Goal: Entertainment & Leisure: Consume media (video, audio)

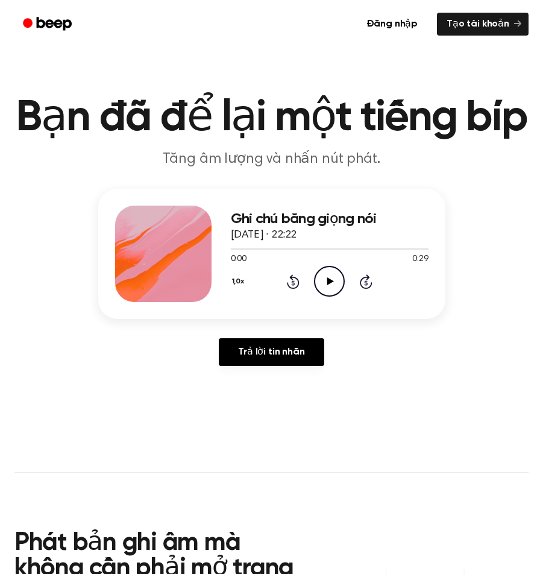
click at [338, 278] on icon "Play Audio" at bounding box center [329, 281] width 31 height 31
click at [289, 281] on icon "Rewind 5 seconds" at bounding box center [292, 282] width 13 height 16
click at [322, 279] on icon "Pause Audio" at bounding box center [329, 281] width 31 height 31
click at [297, 282] on icon "Rewind 5 seconds" at bounding box center [292, 282] width 13 height 16
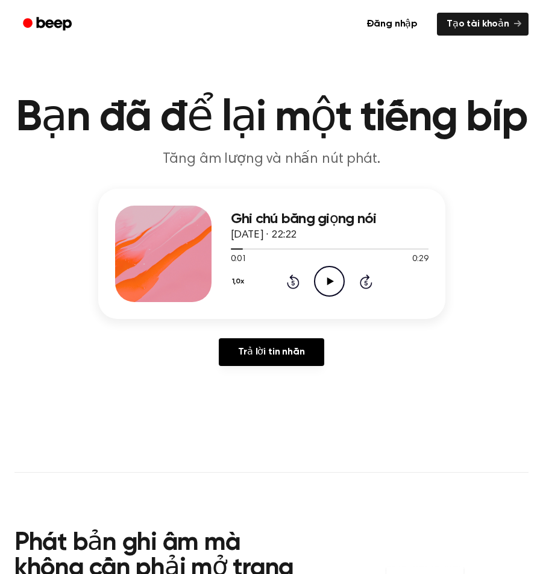
click at [325, 280] on icon "Play Audio" at bounding box center [329, 281] width 31 height 31
drag, startPoint x: 323, startPoint y: 280, endPoint x: 307, endPoint y: 280, distance: 16.3
click at [323, 280] on icon "Pause Audio" at bounding box center [329, 281] width 31 height 31
click at [326, 269] on icon "Play Audio" at bounding box center [329, 281] width 31 height 31
click at [340, 274] on icon "Play Audio" at bounding box center [329, 281] width 31 height 31
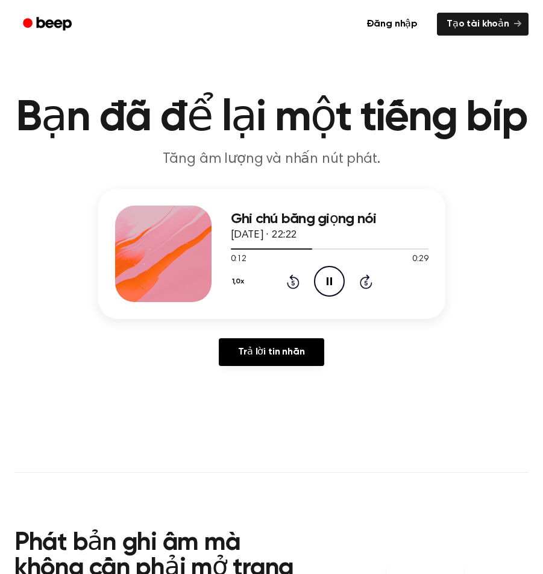
click at [327, 275] on icon "Pause Audio" at bounding box center [329, 281] width 31 height 31
click at [324, 283] on icon "Play Audio" at bounding box center [329, 281] width 31 height 31
click at [314, 277] on div "1,0x Rewind 5 seconds Pause Audio Skip 5 seconds" at bounding box center [330, 281] width 198 height 31
click at [330, 277] on icon "Pause Audio" at bounding box center [329, 281] width 31 height 31
click at [338, 279] on icon "Play Audio" at bounding box center [329, 281] width 31 height 31
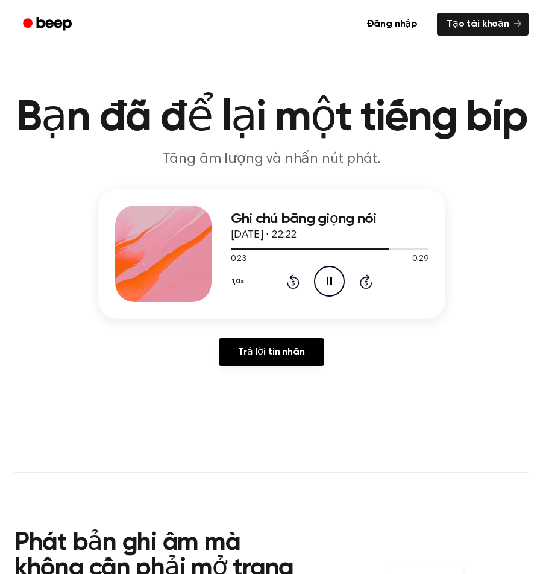
click at [328, 274] on icon "Pause Audio" at bounding box center [329, 281] width 31 height 31
click at [331, 273] on icon "Play Audio" at bounding box center [329, 281] width 31 height 31
click at [330, 274] on icon "Pause Audio" at bounding box center [329, 281] width 31 height 31
drag, startPoint x: 394, startPoint y: 248, endPoint x: 386, endPoint y: 248, distance: 7.8
click at [386, 248] on span at bounding box center [391, 249] width 10 height 10
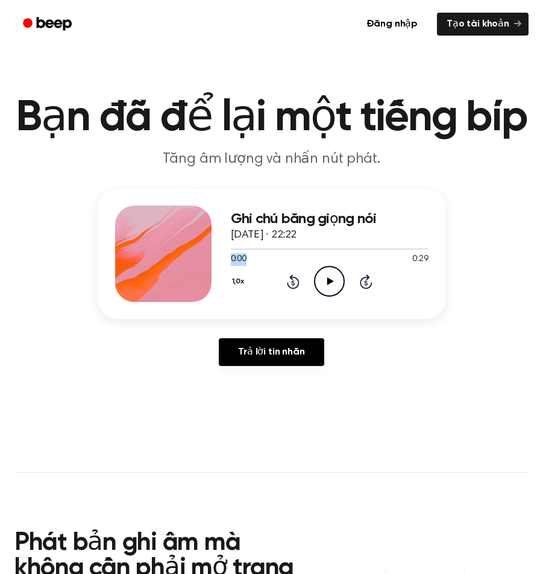
drag, startPoint x: 229, startPoint y: 246, endPoint x: 374, endPoint y: 253, distance: 146.1
click at [374, 253] on div "0:00 0:29 Trình duyệt của bạn không hỗ trợ phần tử [object Object]." at bounding box center [330, 255] width 198 height 22
click at [242, 243] on div "Ghi chú bằng giọng nói [DATE] · 22:22" at bounding box center [330, 227] width 198 height 33
drag, startPoint x: 226, startPoint y: 251, endPoint x: 305, endPoint y: 248, distance: 79.0
click at [307, 248] on div at bounding box center [330, 249] width 198 height 10
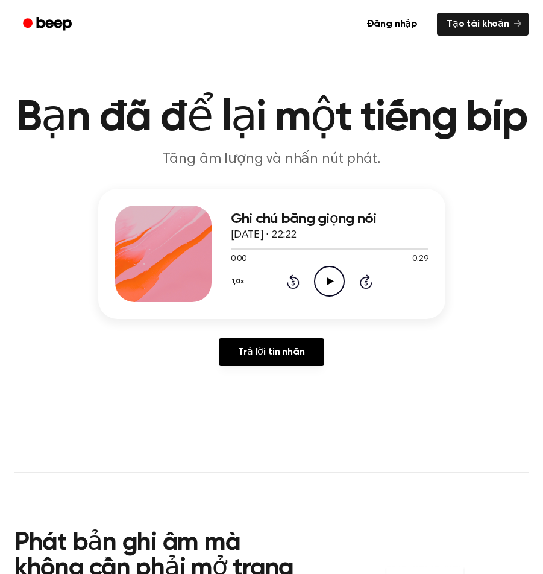
click at [315, 285] on circle at bounding box center [330, 282] width 30 height 30
click at [325, 283] on icon "Pause Audio" at bounding box center [329, 281] width 31 height 31
click at [318, 280] on icon "Play Audio" at bounding box center [329, 281] width 31 height 31
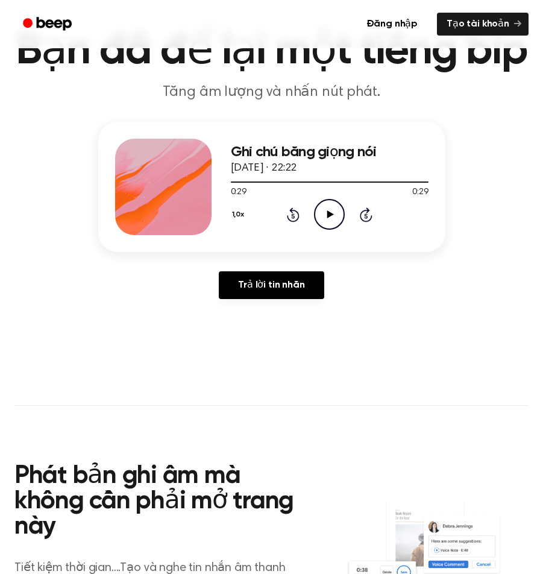
scroll to position [181, 0]
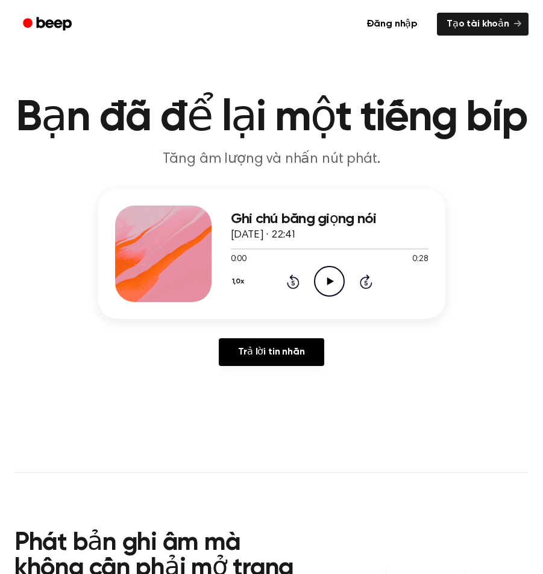
click at [323, 278] on icon "Play Audio" at bounding box center [329, 281] width 31 height 31
click at [327, 277] on icon at bounding box center [329, 281] width 5 height 8
click at [323, 285] on icon "Play Audio" at bounding box center [329, 281] width 31 height 31
click at [328, 276] on icon "Pause Audio" at bounding box center [329, 281] width 31 height 31
click at [327, 285] on icon "Play Audio" at bounding box center [329, 281] width 31 height 31
